Goal: Information Seeking & Learning: Learn about a topic

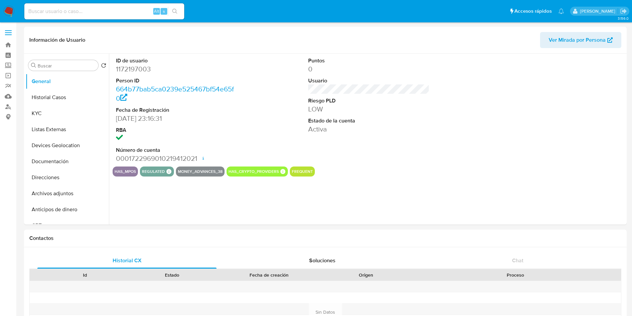
click at [56, 13] on input at bounding box center [104, 11] width 160 height 9
select select "10"
paste input "1172197003"
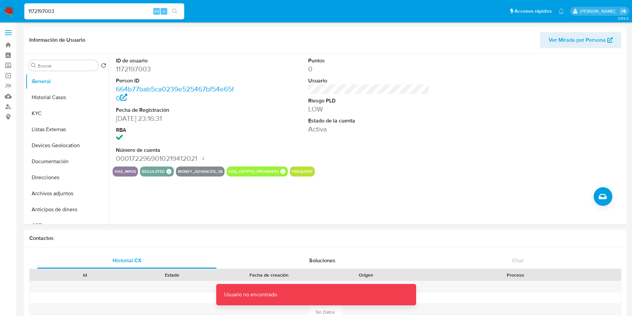
click at [112, 13] on input "1172197003" at bounding box center [104, 11] width 160 height 9
type input "1172197003"
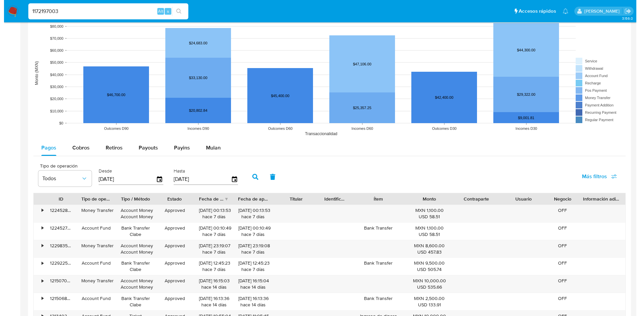
scroll to position [600, 0]
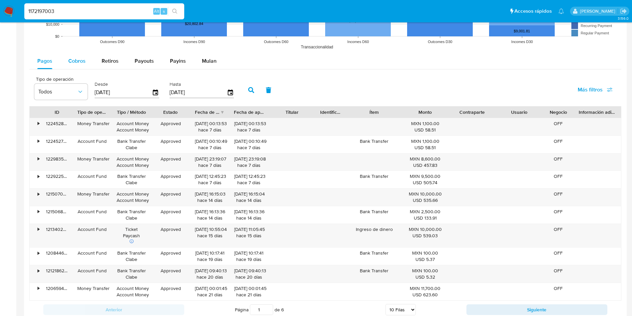
click at [74, 57] on span "Cobros" at bounding box center [76, 61] width 17 height 8
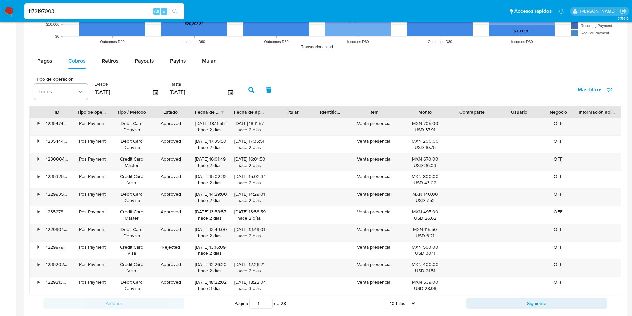
click at [411, 306] on select "5 Filas 10 Filas 20 Filas 25 Filas 50 Filas 100 Filas" at bounding box center [401, 302] width 30 height 11
select select "100"
click at [386, 297] on select "5 Filas 10 Filas 20 Filas 25 Filas 50 Filas 100 Filas" at bounding box center [401, 302] width 30 height 11
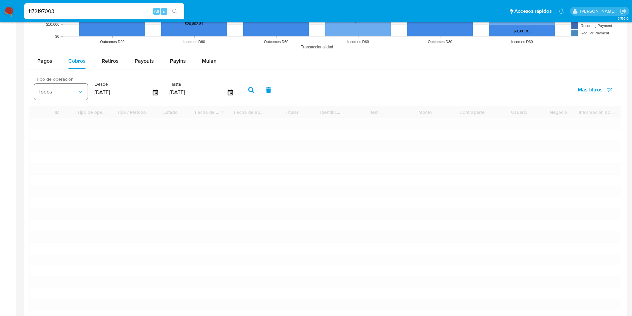
click at [82, 87] on button "Todos" at bounding box center [60, 92] width 53 height 16
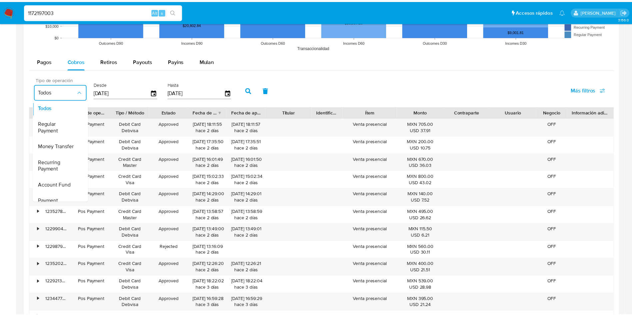
scroll to position [0, 0]
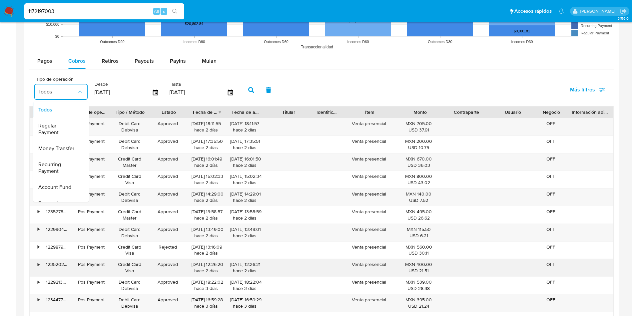
click at [158, 274] on div "Approved" at bounding box center [168, 267] width 38 height 17
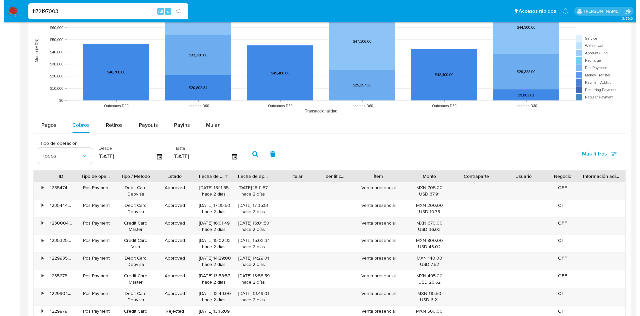
scroll to position [550, 0]
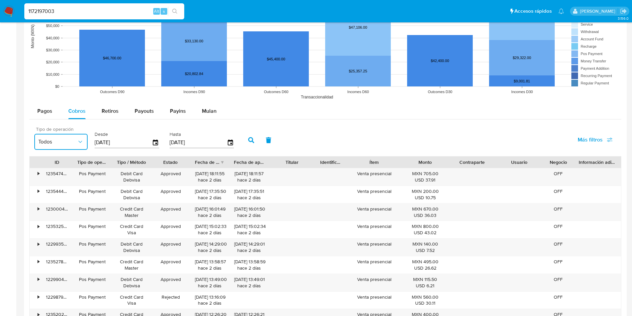
click at [68, 142] on span "Todos" at bounding box center [57, 141] width 39 height 7
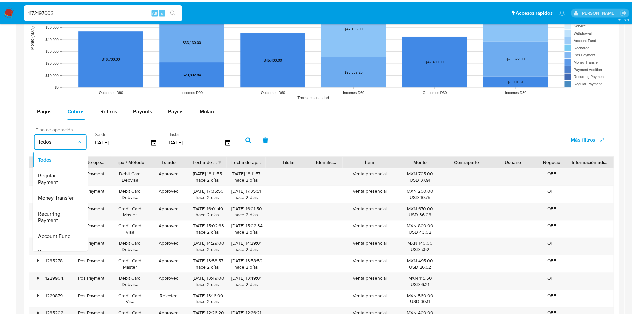
scroll to position [0, 0]
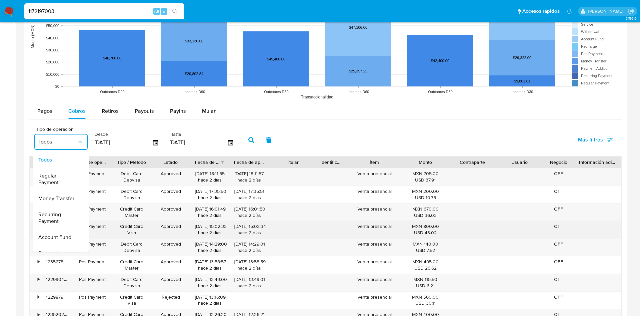
click at [116, 237] on div "Credit Card Visa" at bounding box center [131, 229] width 39 height 17
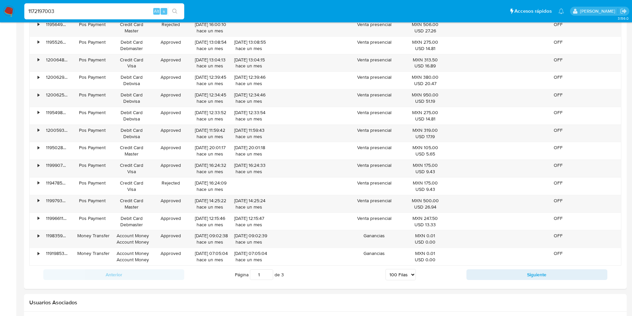
scroll to position [2249, 0]
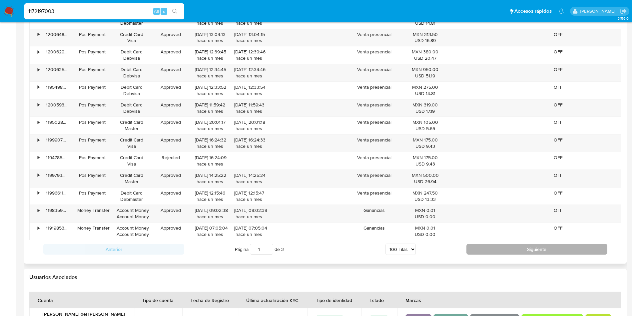
click at [488, 251] on button "Siguiente" at bounding box center [536, 249] width 141 height 11
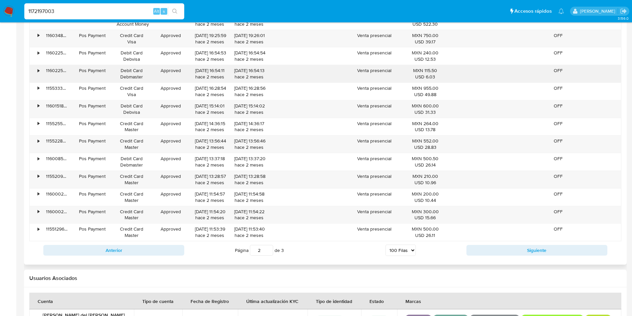
scroll to position [2293, 0]
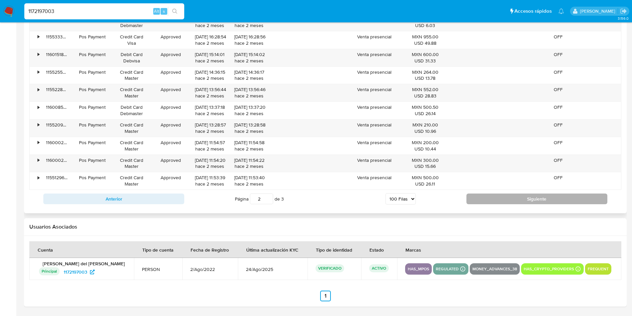
click at [536, 199] on button "Siguiente" at bounding box center [536, 198] width 141 height 11
type input "3"
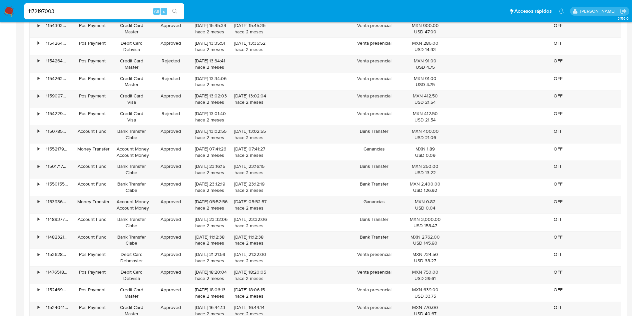
scroll to position [618, 0]
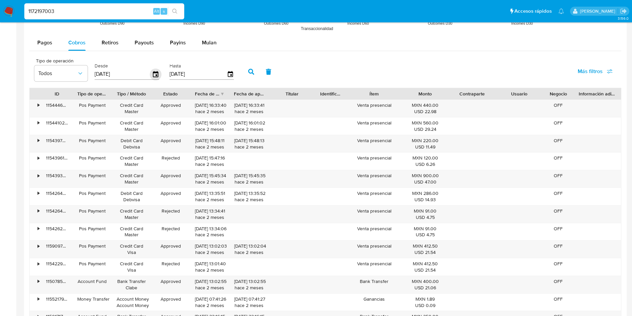
click at [155, 73] on icon "button" at bounding box center [156, 74] width 12 height 12
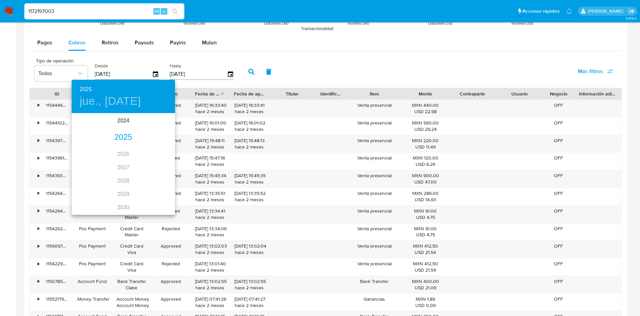
click at [112, 96] on h4 "jue., may. 29" at bounding box center [110, 101] width 61 height 14
click at [165, 119] on icon "button" at bounding box center [167, 123] width 8 height 8
drag, startPoint x: 148, startPoint y: 194, endPoint x: 153, endPoint y: 197, distance: 5.8
click at [148, 194] on p "28" at bounding box center [149, 196] width 5 height 7
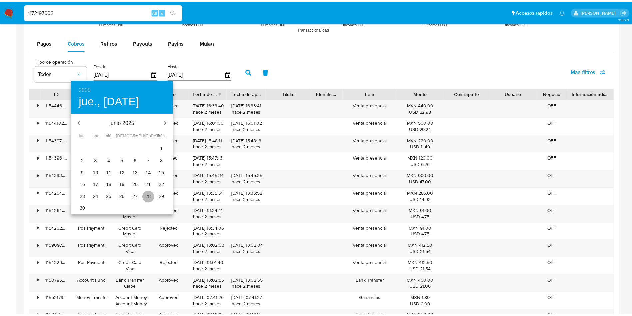
type input "28/06/2025"
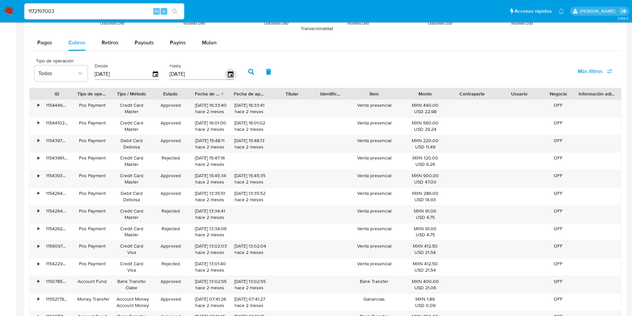
click at [229, 73] on icon "button" at bounding box center [230, 74] width 5 height 6
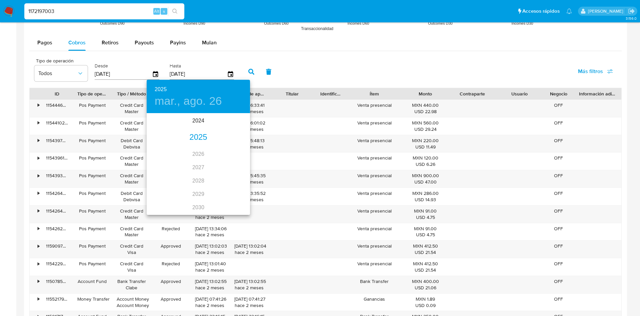
click at [206, 103] on h4 "mar., ago. 26" at bounding box center [188, 101] width 67 height 14
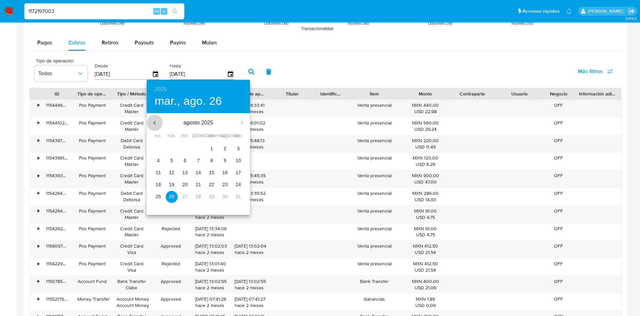
click at [152, 120] on icon "button" at bounding box center [155, 123] width 8 height 8
click at [156, 209] on p "30" at bounding box center [158, 208] width 5 height 7
type input "30/06/2025"
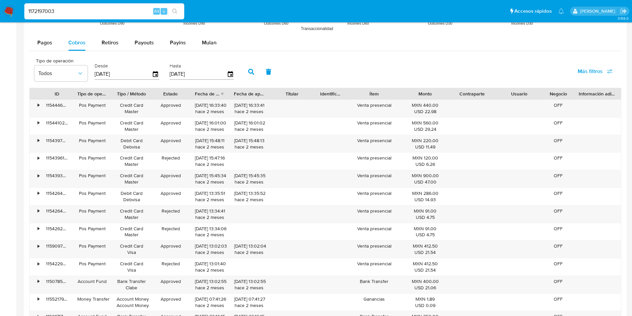
click at [250, 72] on icon "button" at bounding box center [251, 72] width 6 height 6
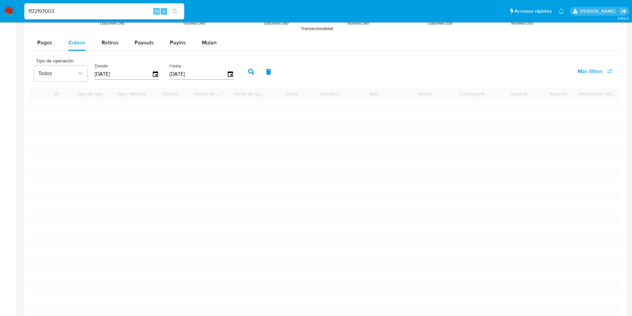
type input "1"
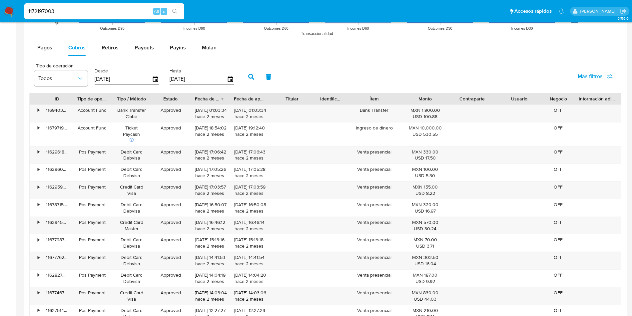
scroll to position [568, 0]
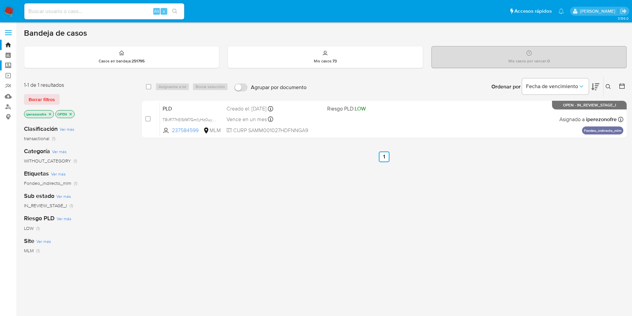
click at [7, 65] on label "Screening" at bounding box center [39, 65] width 79 height 10
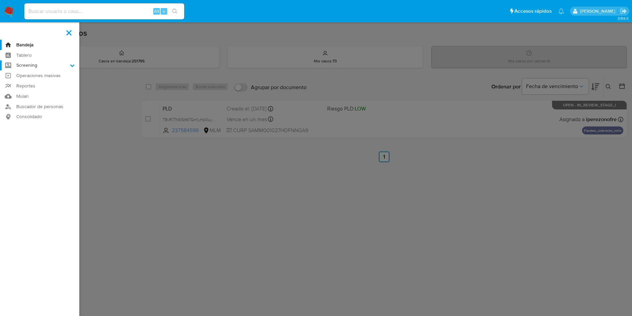
click at [0, 0] on input "Screening" at bounding box center [0, 0] width 0 height 0
click at [37, 89] on link "Herramientas" at bounding box center [39, 91] width 79 height 8
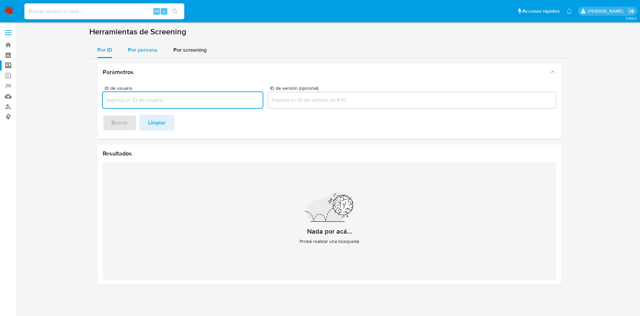
drag, startPoint x: 138, startPoint y: 51, endPoint x: 144, endPoint y: 52, distance: 6.8
click at [138, 51] on span "Por persona" at bounding box center [142, 50] width 29 height 8
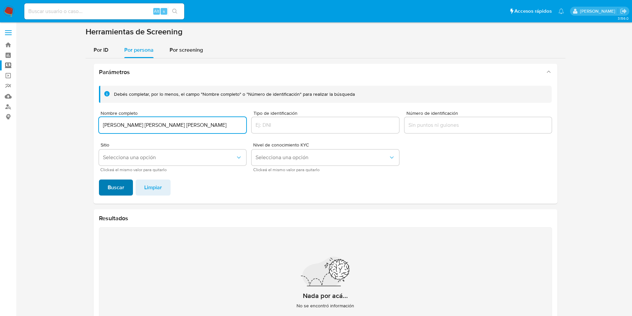
type input "MIGUEL ANGEL SANCHEZ MENDOZA"
click at [120, 186] on span "Buscar" at bounding box center [116, 187] width 17 height 15
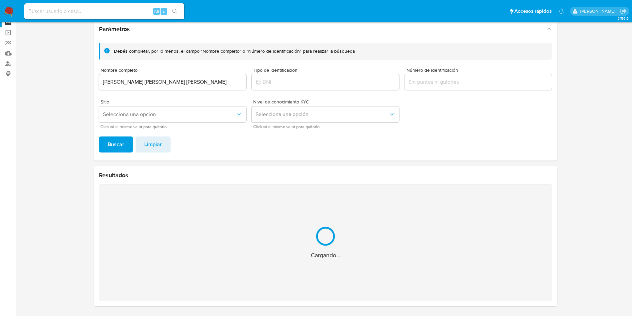
scroll to position [4, 0]
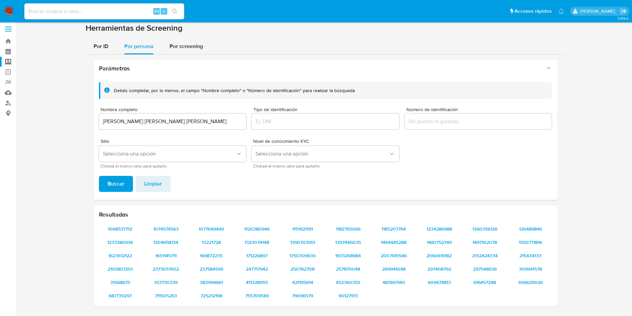
click at [465, 118] on input "Número de identificación" at bounding box center [478, 121] width 148 height 9
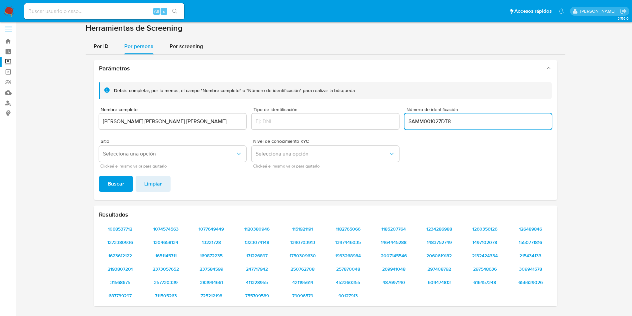
type input "SAMM001027DT8"
click at [127, 185] on button "Buscar" at bounding box center [116, 184] width 34 height 16
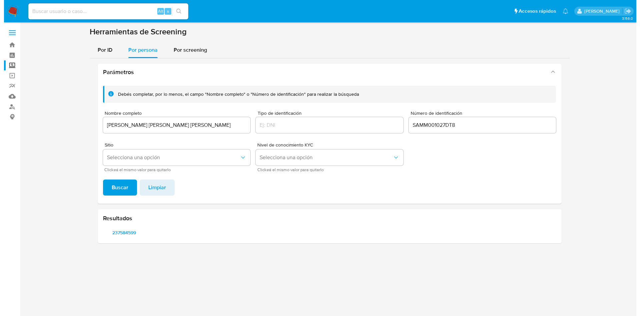
scroll to position [0, 0]
click at [126, 232] on span "237584599" at bounding box center [124, 232] width 34 height 9
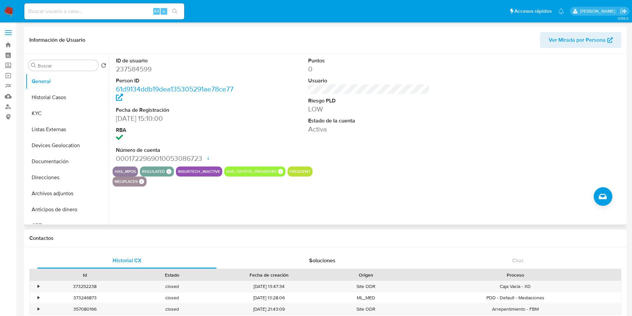
select select "10"
click at [138, 71] on dd "237584599" at bounding box center [177, 68] width 122 height 9
copy dd "237584599"
click at [50, 97] on button "Historial Casos" at bounding box center [65, 97] width 78 height 16
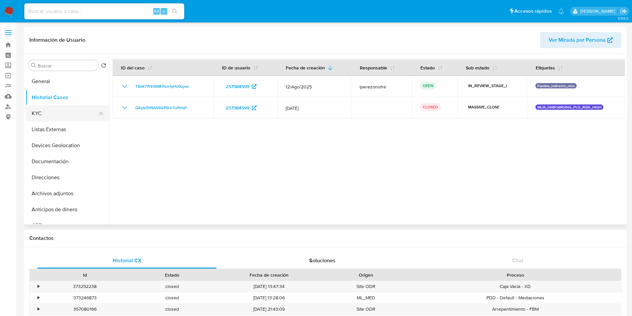
click at [44, 114] on button "KYC" at bounding box center [65, 113] width 78 height 16
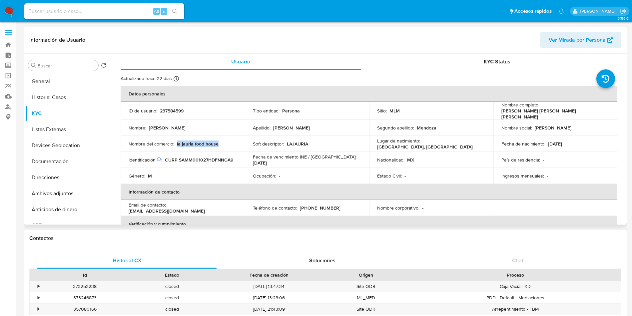
drag, startPoint x: 176, startPoint y: 143, endPoint x: 221, endPoint y: 142, distance: 44.3
click at [221, 142] on div "Nombre del comercio : la jauria food house" at bounding box center [183, 144] width 108 height 6
copy p "la jauria food house"
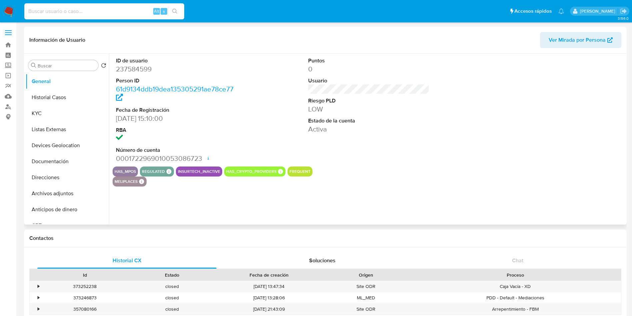
click at [121, 15] on input at bounding box center [104, 11] width 160 height 9
select select "10"
paste input "237584599"
type input "237584599"
click at [32, 118] on button "KYC" at bounding box center [65, 113] width 78 height 16
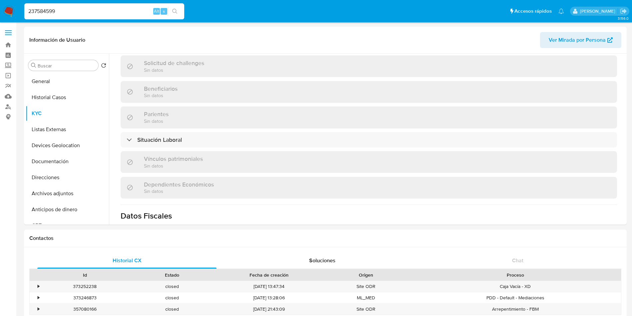
scroll to position [300, 0]
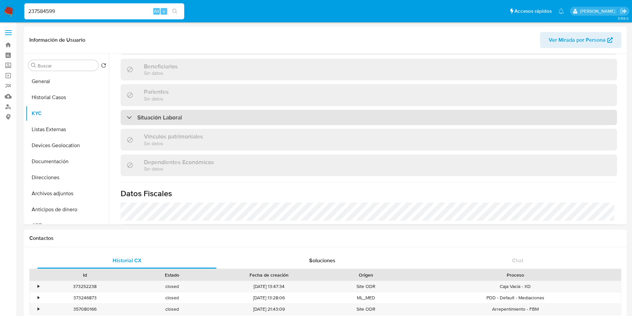
click at [206, 115] on div "Situación Laboral" at bounding box center [369, 117] width 496 height 15
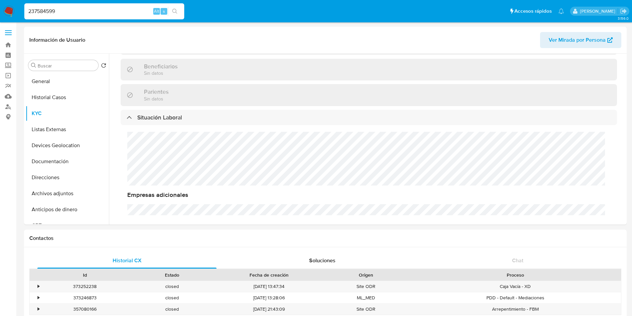
scroll to position [7, 0]
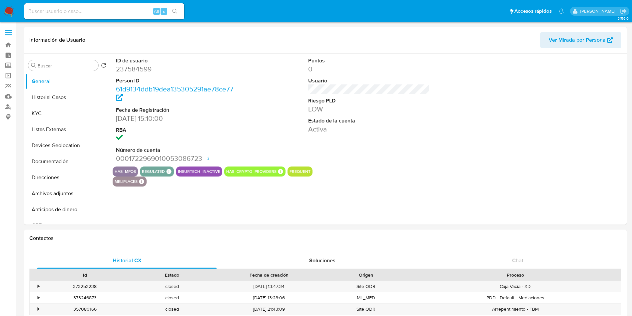
select select "10"
click at [424, 125] on dd "Activa" at bounding box center [369, 128] width 122 height 9
click at [107, 10] on input at bounding box center [104, 11] width 160 height 9
paste input "1813760200"
type input "1813760200"
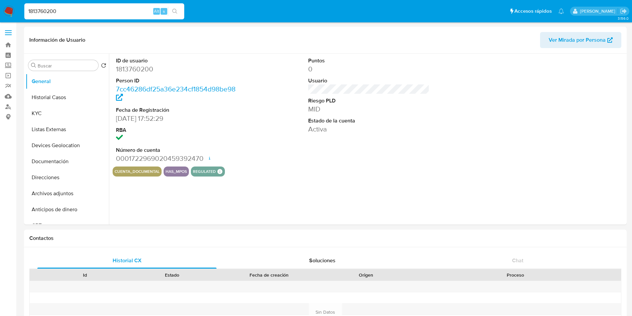
select select "10"
click at [458, 163] on div "ID de usuario 1813760200 Person ID 7cc46286df25a36e234cf1854d98be98 Fecha de Re…" at bounding box center [369, 110] width 512 height 113
click at [51, 98] on button "Historial Casos" at bounding box center [65, 97] width 78 height 16
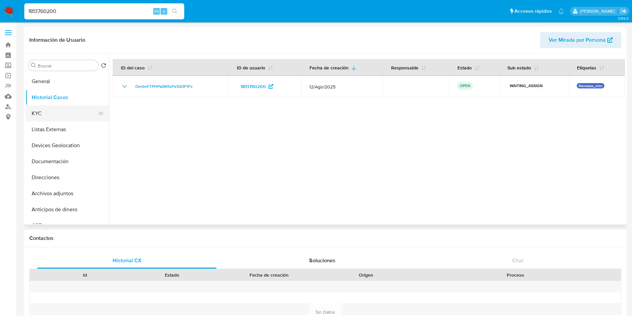
click at [53, 108] on button "KYC" at bounding box center [65, 113] width 78 height 16
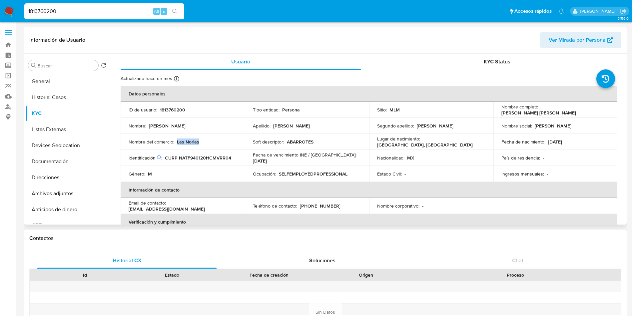
drag, startPoint x: 176, startPoint y: 143, endPoint x: 200, endPoint y: 140, distance: 23.4
click at [200, 140] on div "Nombre del comercio : [GEOGRAPHIC_DATA]" at bounding box center [183, 142] width 108 height 6
copy p "Las Norias"
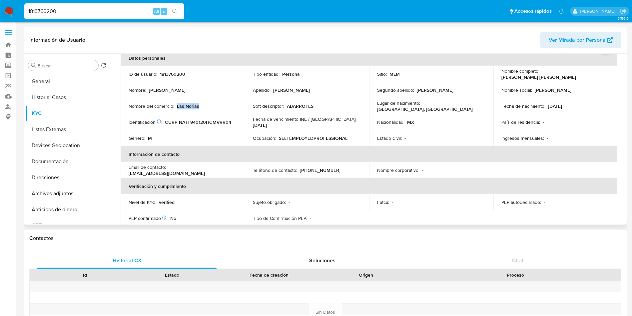
scroll to position [50, 0]
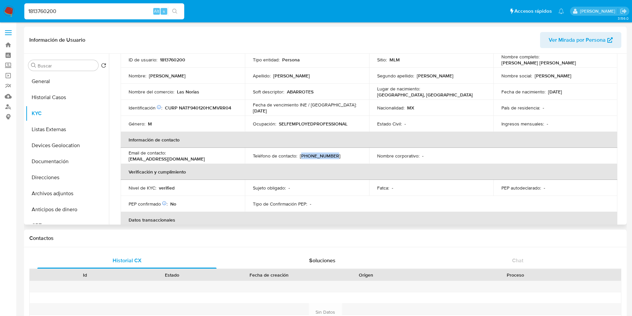
drag, startPoint x: 330, startPoint y: 156, endPoint x: 301, endPoint y: 156, distance: 29.3
click at [301, 156] on div "Teléfono de contacto : [PHONE_NUMBER]" at bounding box center [307, 156] width 108 height 6
copy p "656) 4912331"
drag, startPoint x: 219, startPoint y: 157, endPoint x: 169, endPoint y: 153, distance: 50.1
click at [169, 153] on div "Email de contacto : [EMAIL_ADDRESS][DOMAIN_NAME]" at bounding box center [183, 156] width 108 height 12
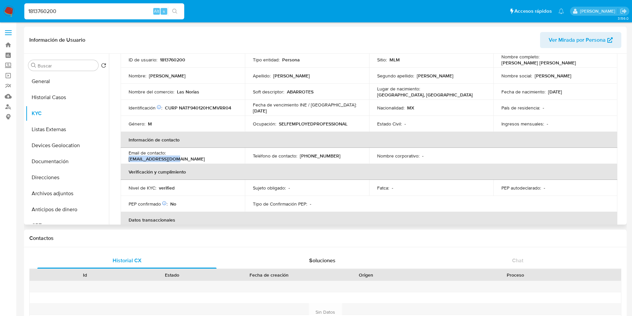
copy p "[EMAIL_ADDRESS][DOMAIN_NAME]"
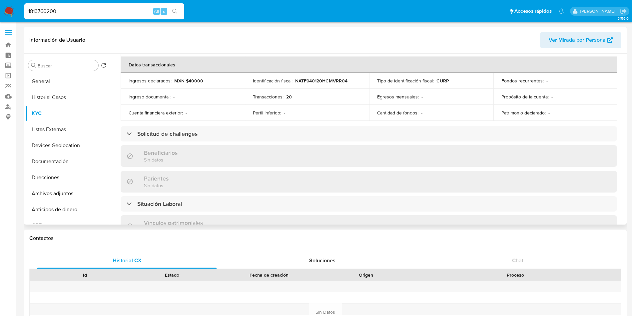
scroll to position [261, 0]
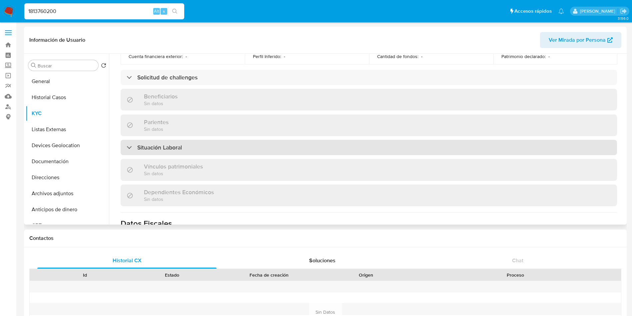
click at [259, 142] on div "Situación Laboral" at bounding box center [369, 147] width 496 height 15
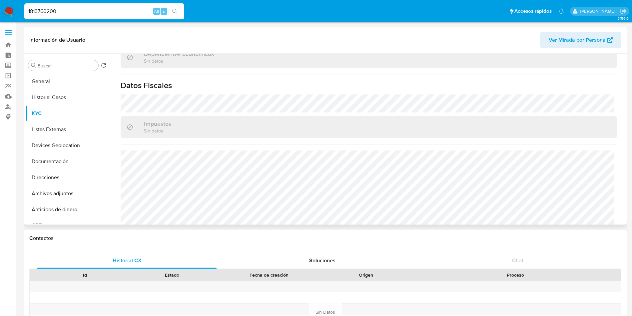
scroll to position [502, 0]
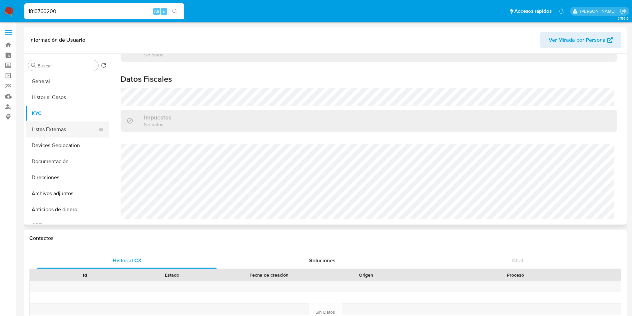
click at [61, 131] on button "Listas Externas" at bounding box center [65, 129] width 78 height 16
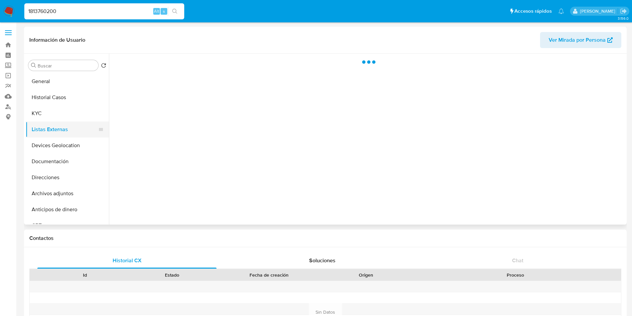
scroll to position [0, 0]
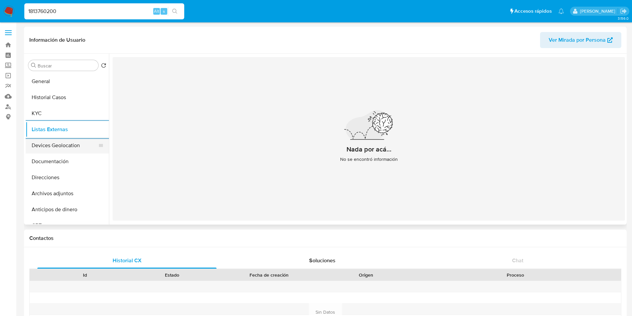
click at [61, 152] on button "Devices Geolocation" at bounding box center [65, 145] width 78 height 16
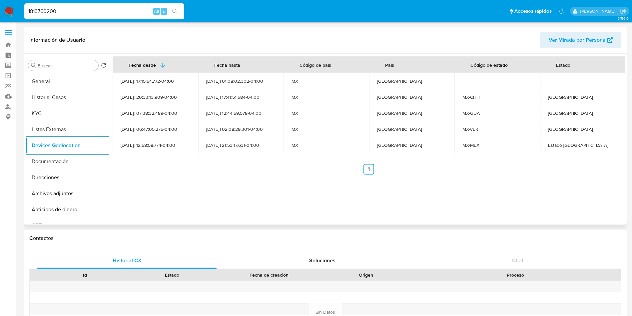
click at [555, 96] on div "[GEOGRAPHIC_DATA]" at bounding box center [583, 97] width 70 height 6
copy div "[GEOGRAPHIC_DATA]"
click at [561, 114] on div "[GEOGRAPHIC_DATA]" at bounding box center [583, 113] width 70 height 6
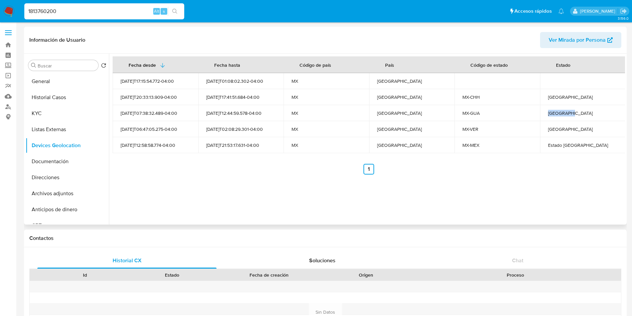
copy div "[GEOGRAPHIC_DATA]"
click at [558, 126] on div "[GEOGRAPHIC_DATA]" at bounding box center [583, 129] width 70 height 6
click at [558, 128] on div "[GEOGRAPHIC_DATA]" at bounding box center [583, 129] width 70 height 6
copy div "[GEOGRAPHIC_DATA]"
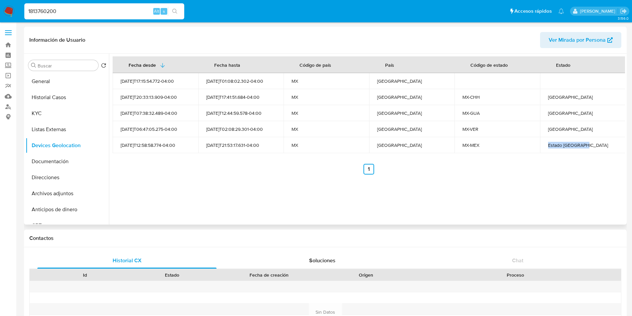
drag, startPoint x: 546, startPoint y: 146, endPoint x: 586, endPoint y: 145, distance: 40.3
click at [586, 145] on div "Estado [GEOGRAPHIC_DATA]" at bounding box center [583, 145] width 70 height 6
copy div "Estado [GEOGRAPHIC_DATA]"
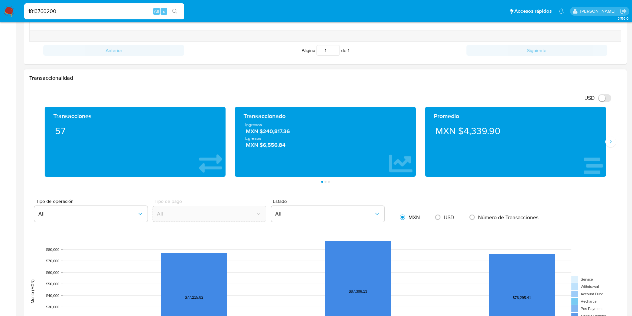
scroll to position [300, 0]
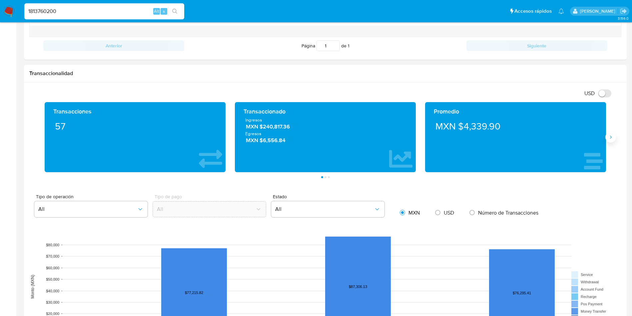
click at [613, 133] on button "Siguiente" at bounding box center [610, 137] width 11 height 11
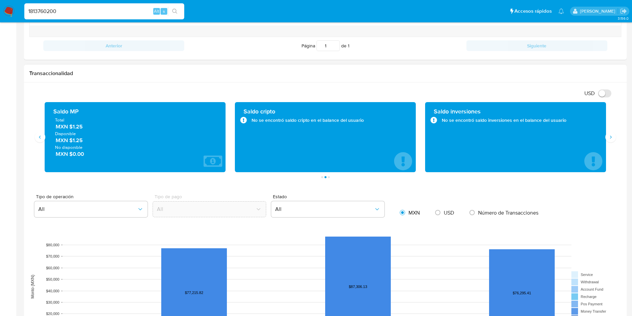
drag, startPoint x: 83, startPoint y: 129, endPoint x: 72, endPoint y: 129, distance: 11.3
click at [72, 129] on span "MXN $1.25" at bounding box center [136, 127] width 160 height 8
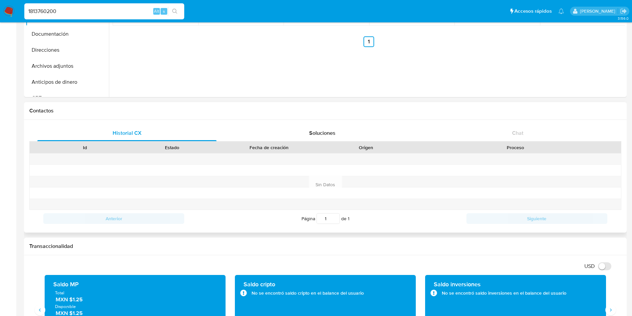
scroll to position [0, 0]
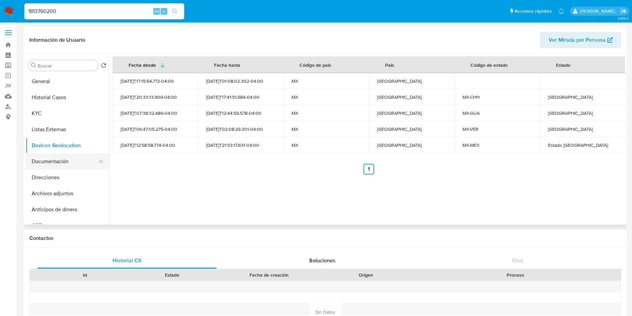
click at [56, 161] on button "Documentación" at bounding box center [65, 161] width 78 height 16
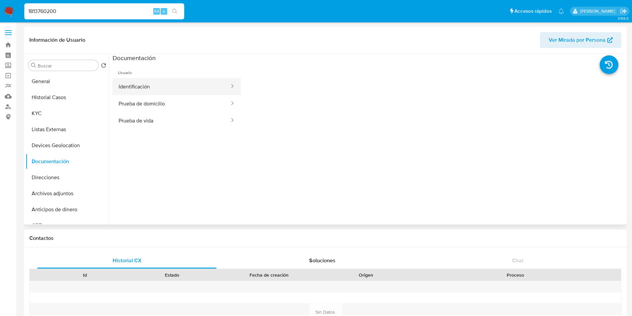
click at [170, 88] on button "Identificación" at bounding box center [172, 86] width 118 height 17
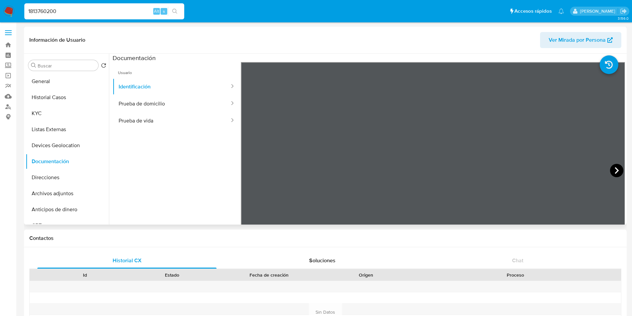
click at [614, 170] on icon at bounding box center [616, 170] width 13 height 13
click at [179, 107] on button "Prueba de domicilio" at bounding box center [172, 103] width 118 height 17
click at [158, 118] on button "Prueba de vida" at bounding box center [172, 120] width 118 height 17
click at [49, 173] on button "Direcciones" at bounding box center [65, 177] width 78 height 16
